Goal: Download file/media

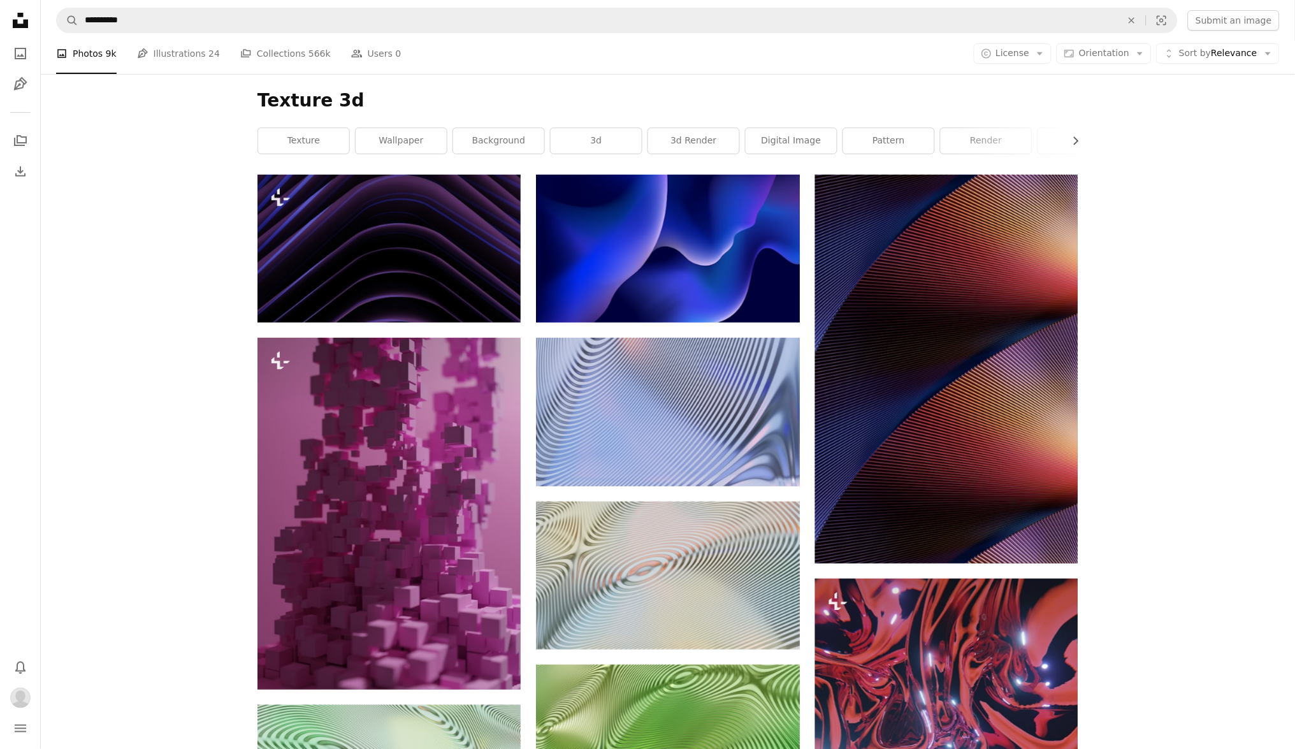
scroll to position [55339, 0]
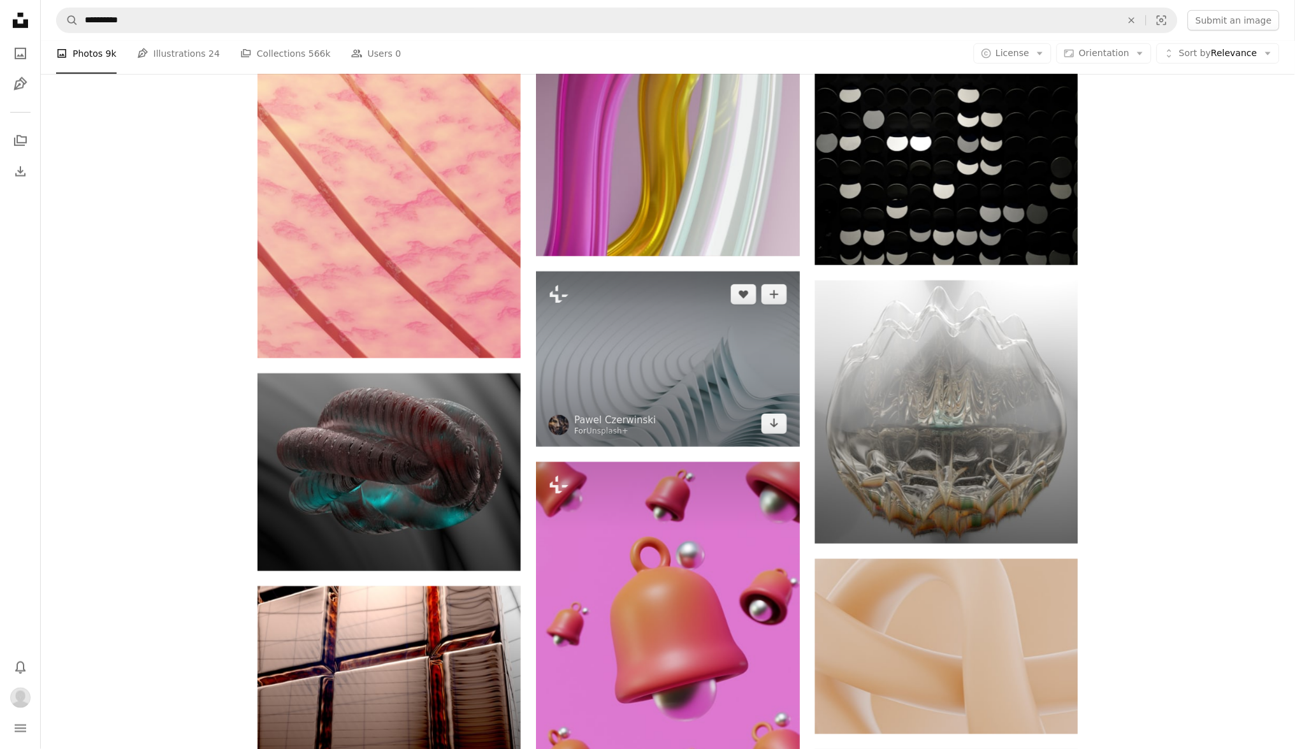
click at [625, 361] on img at bounding box center [667, 359] width 263 height 175
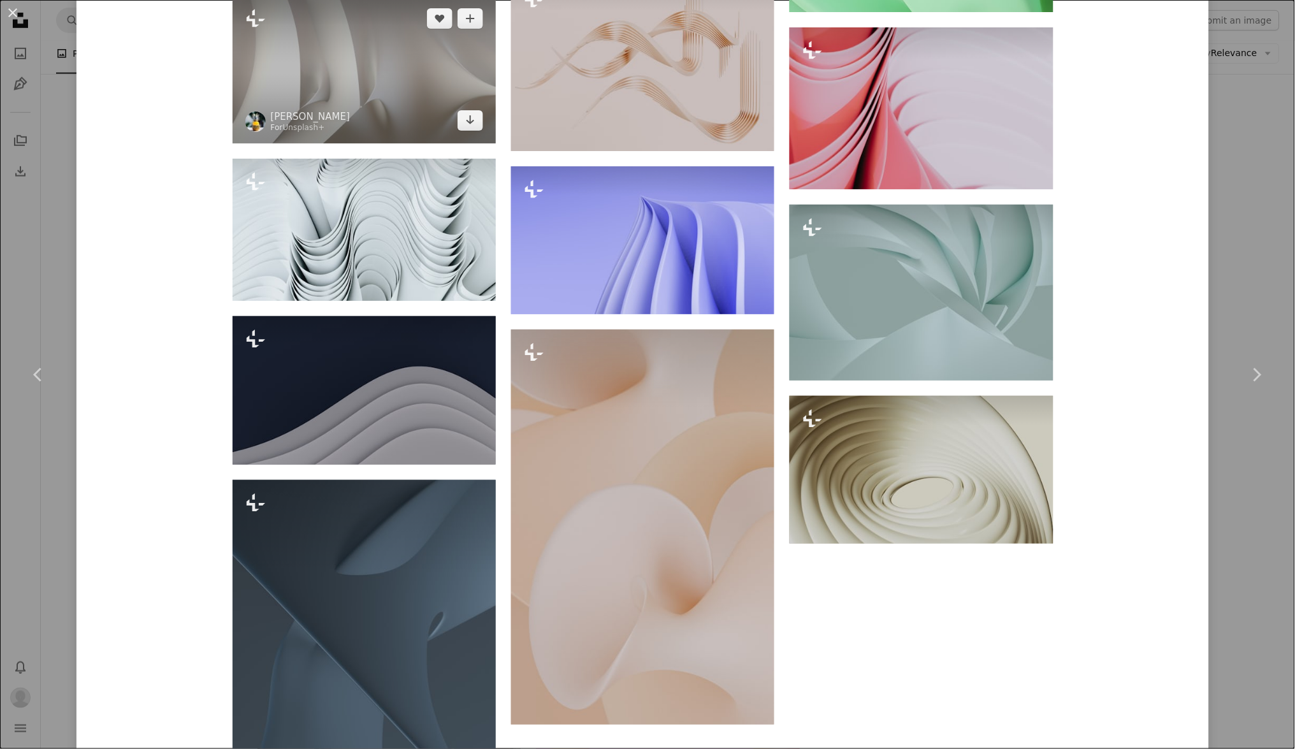
scroll to position [6903, 0]
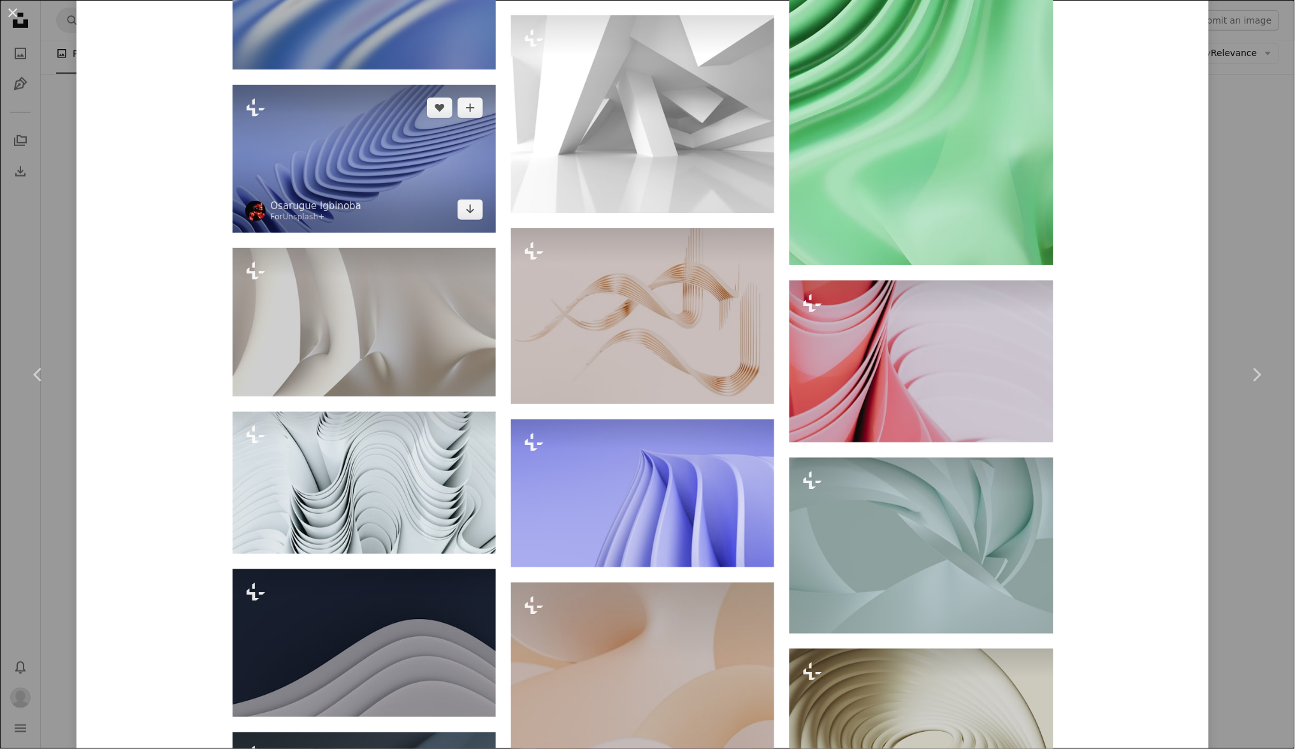
click at [359, 118] on img at bounding box center [364, 159] width 263 height 148
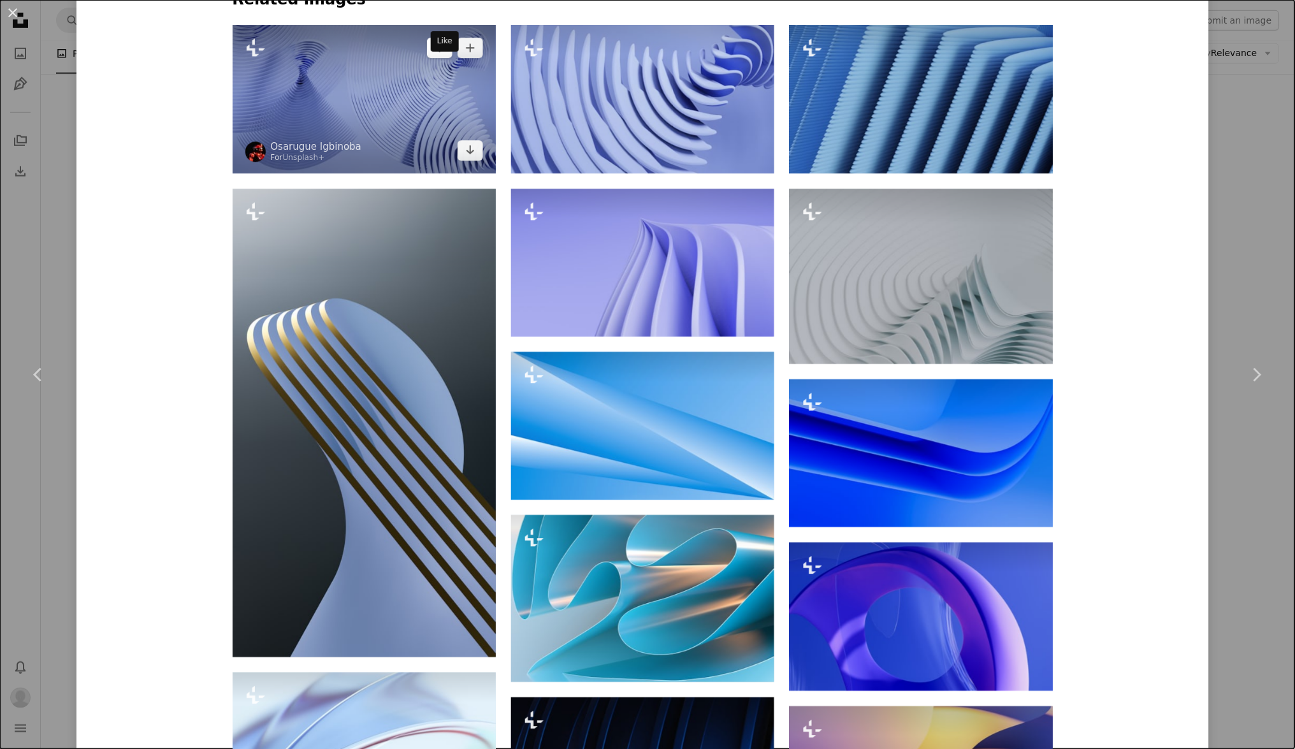
scroll to position [1169, 0]
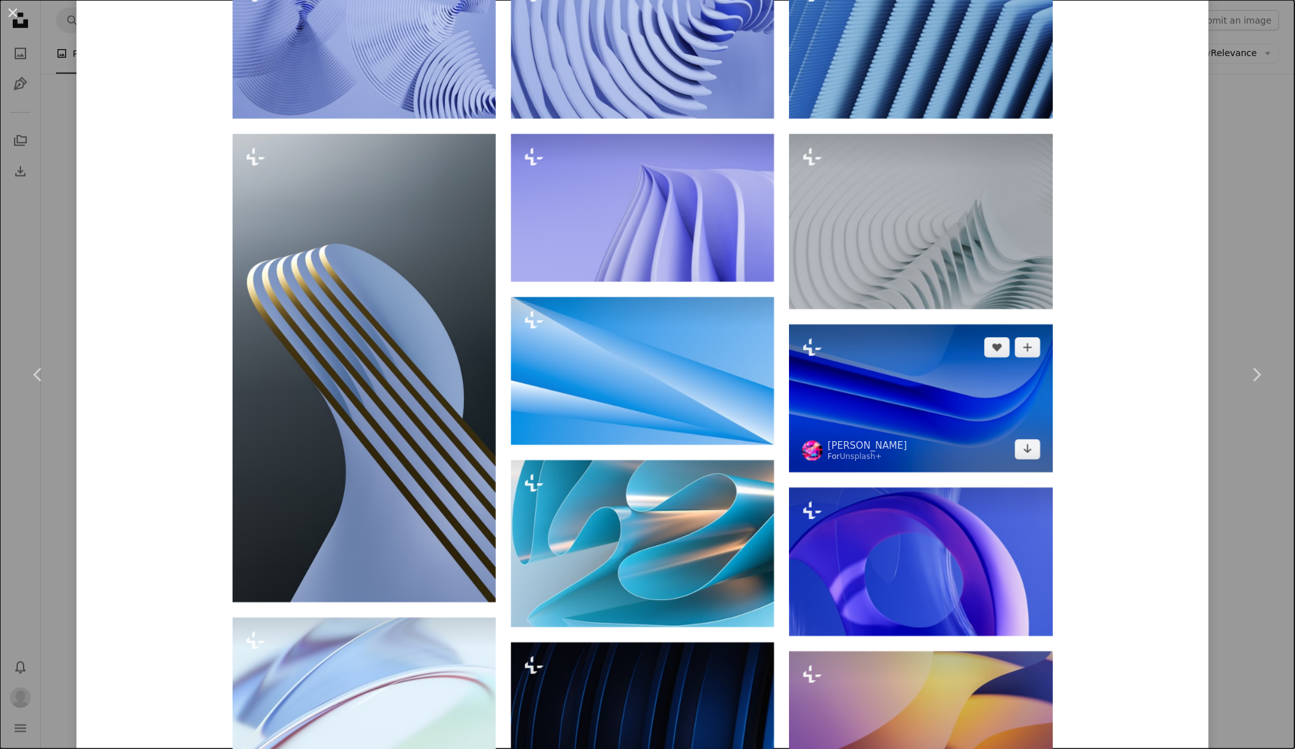
click at [968, 402] on img at bounding box center [921, 399] width 263 height 148
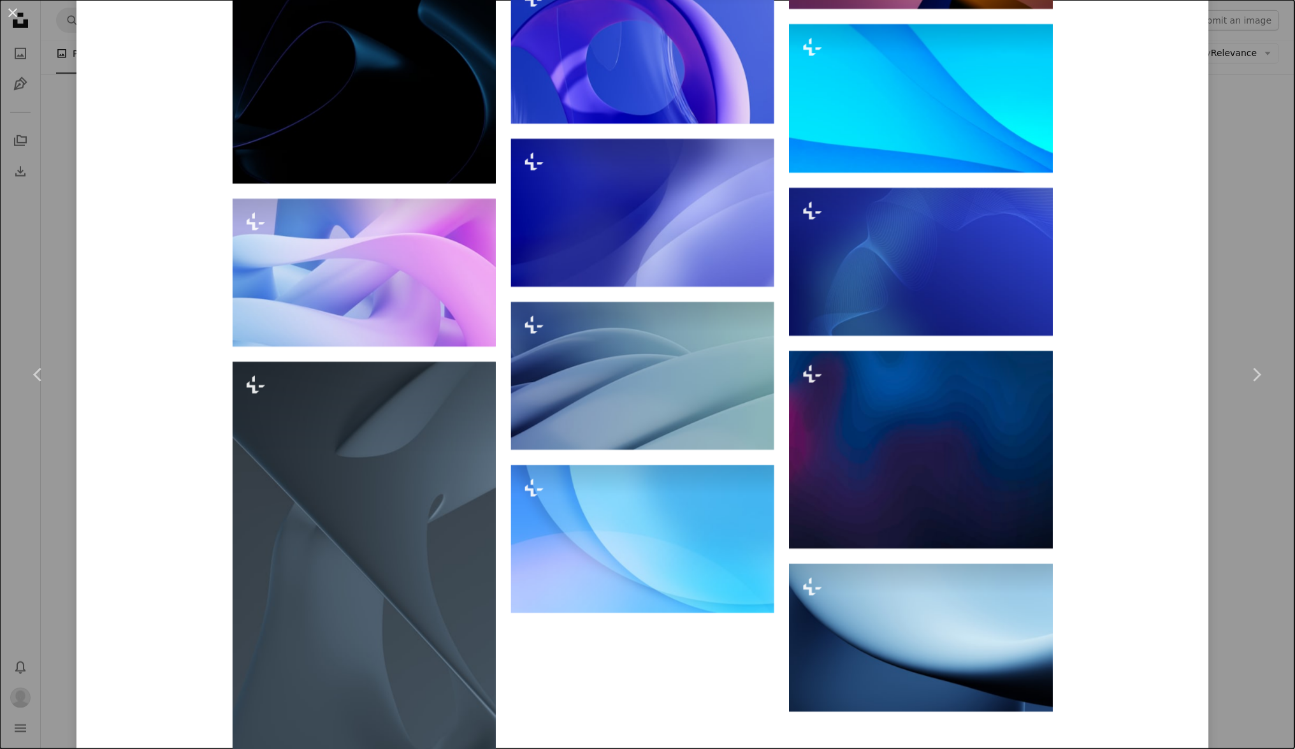
scroll to position [2866, 0]
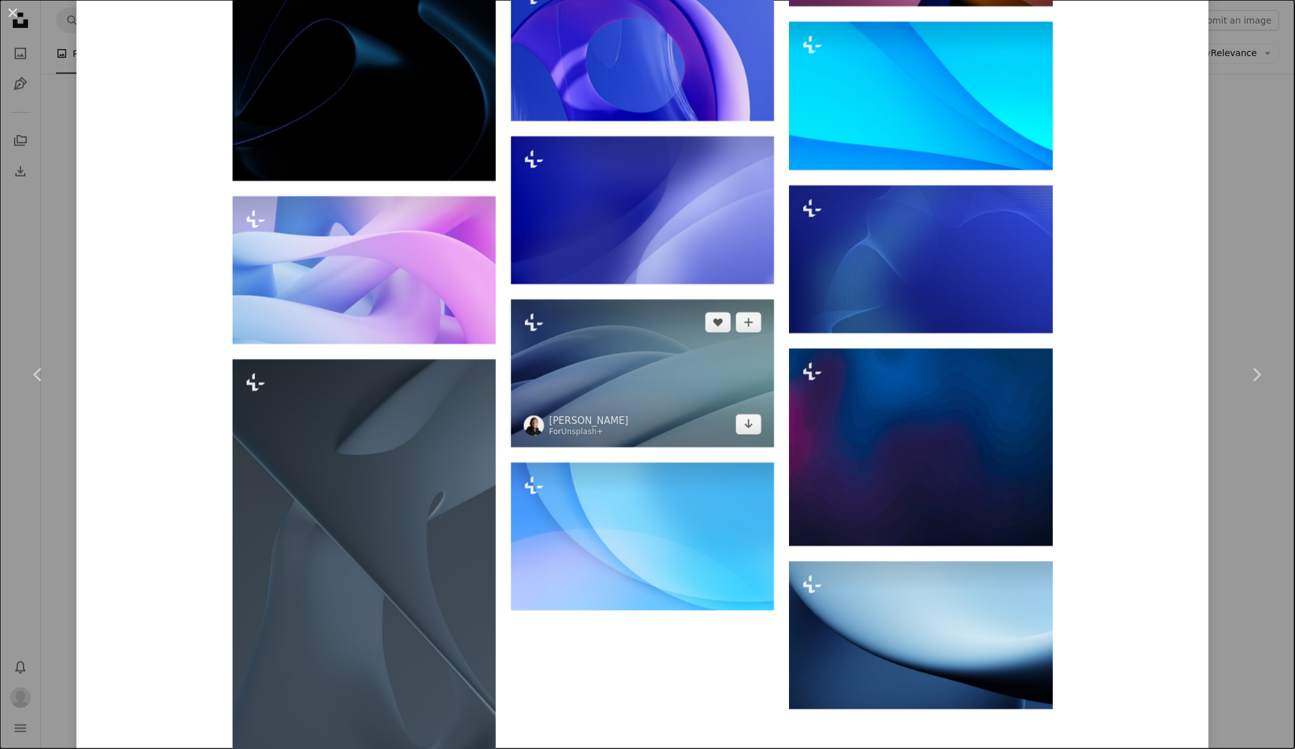
click at [680, 385] on img at bounding box center [642, 374] width 263 height 148
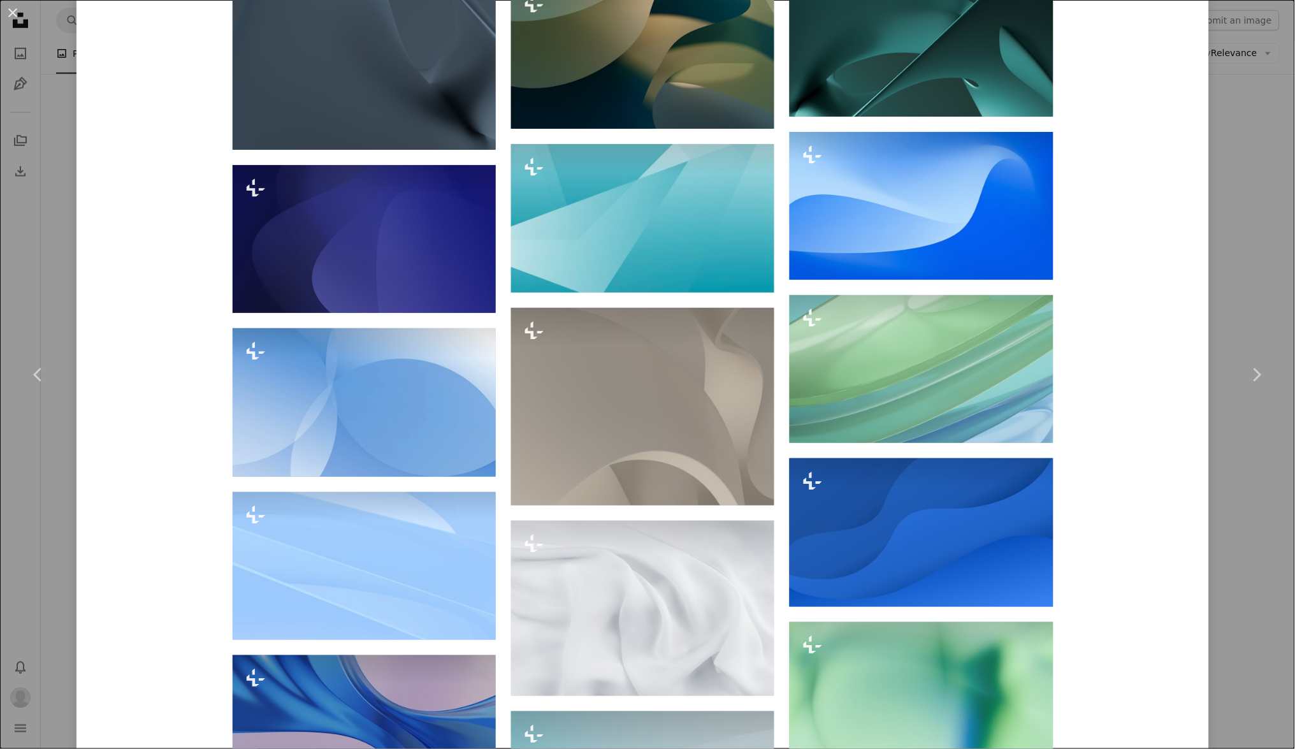
scroll to position [3264, 0]
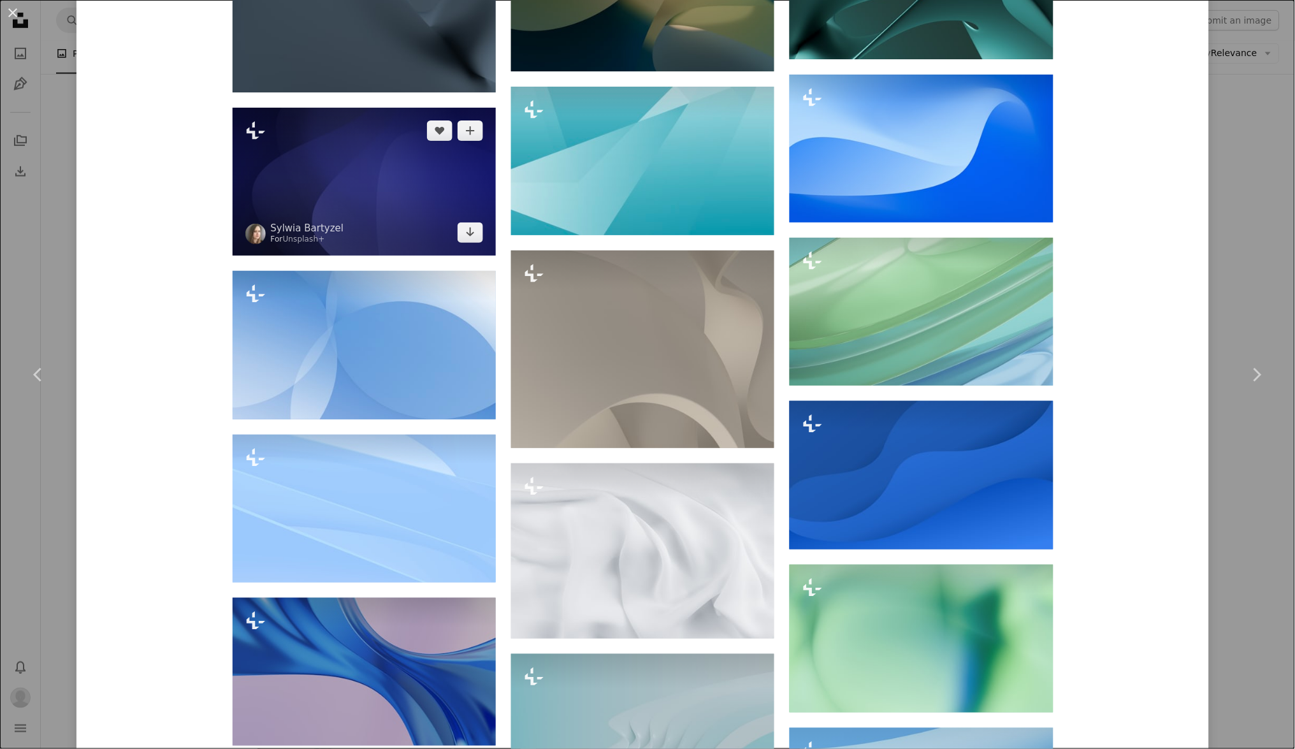
click at [395, 207] on img at bounding box center [364, 182] width 263 height 148
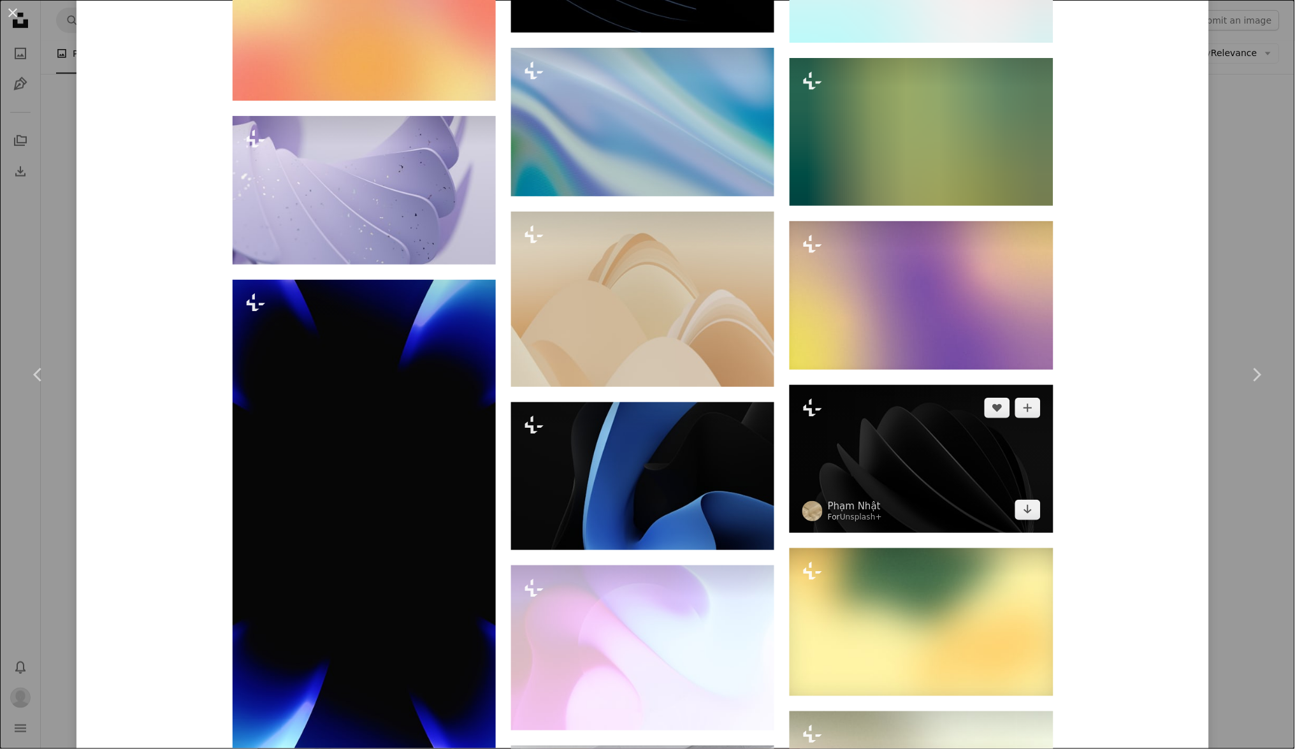
scroll to position [23329, 0]
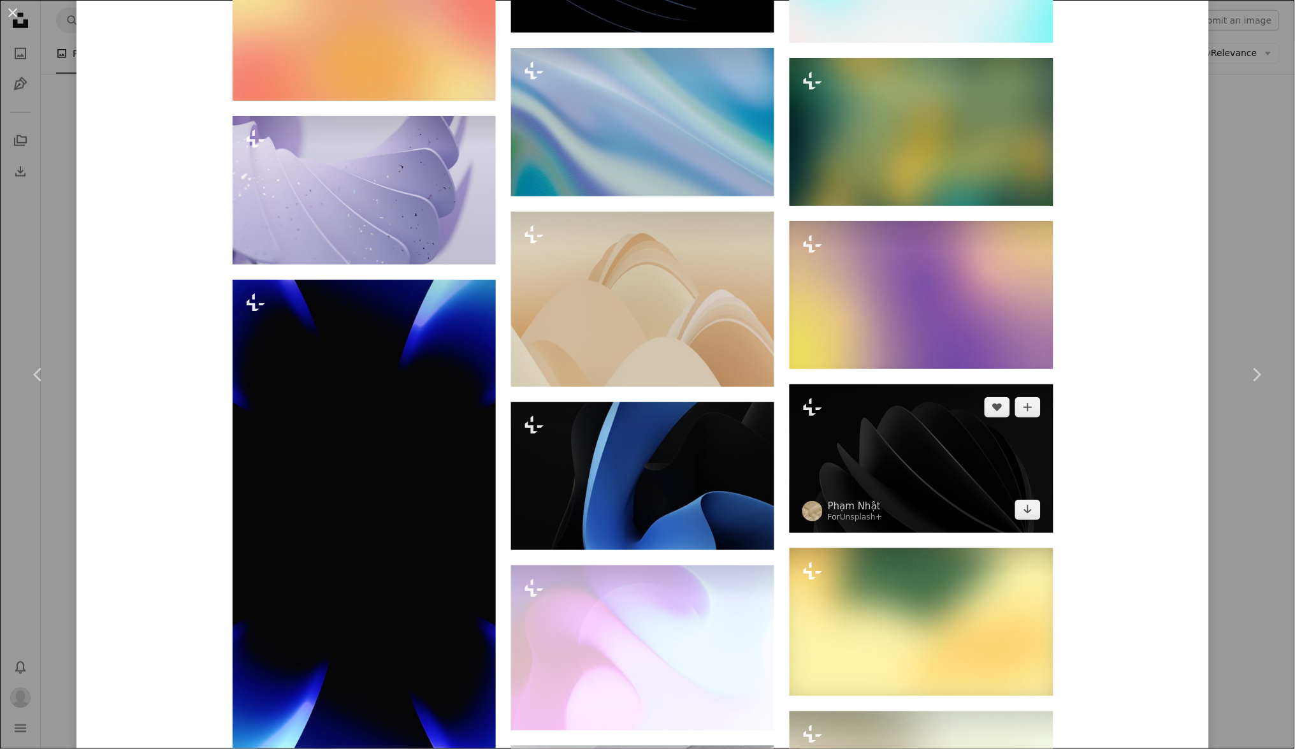
click at [903, 453] on img at bounding box center [921, 458] width 263 height 148
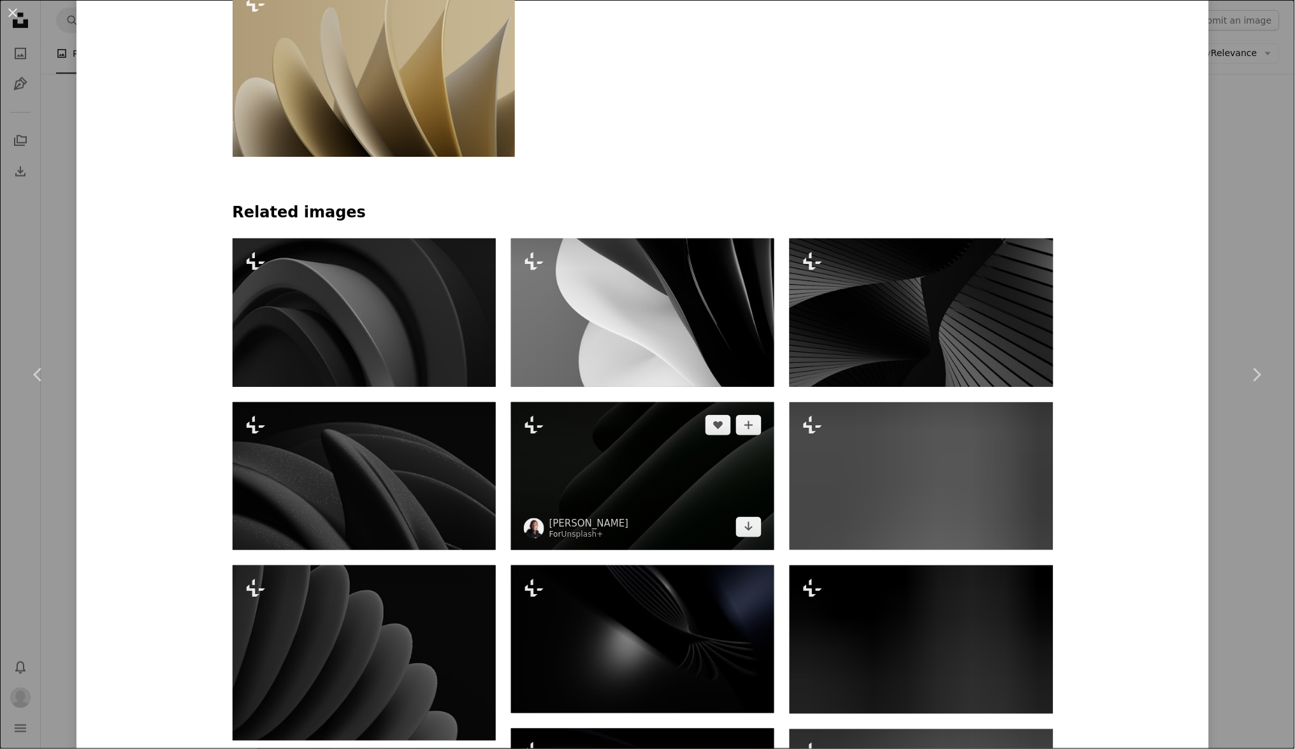
scroll to position [959, 0]
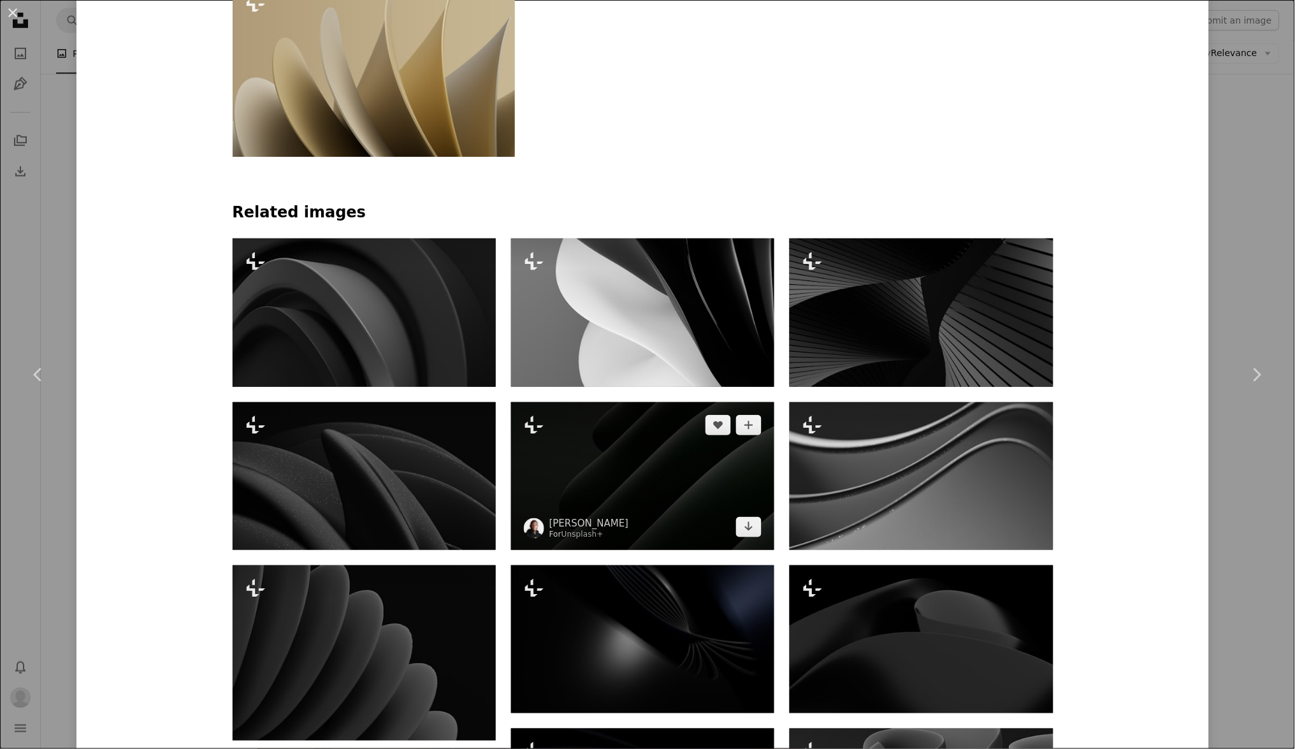
click at [652, 482] on img at bounding box center [642, 476] width 263 height 148
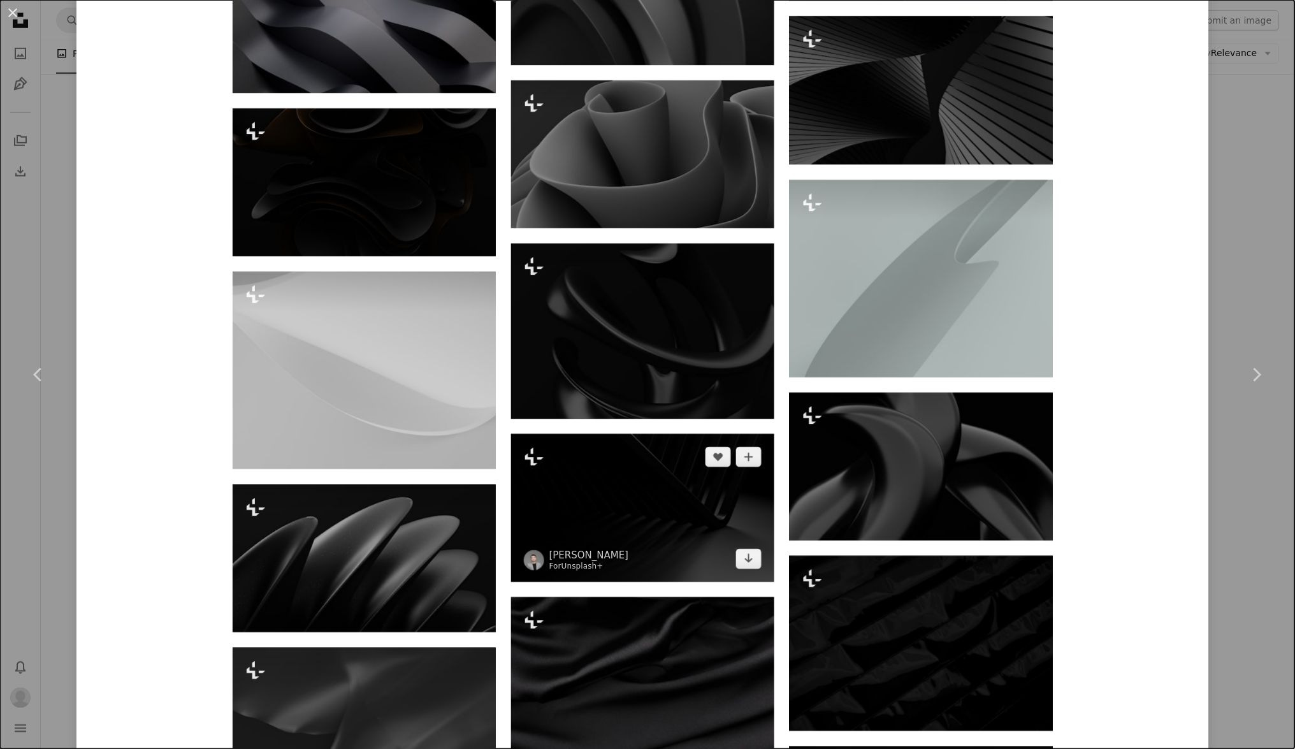
scroll to position [2665, 0]
